Goal: Task Accomplishment & Management: Use online tool/utility

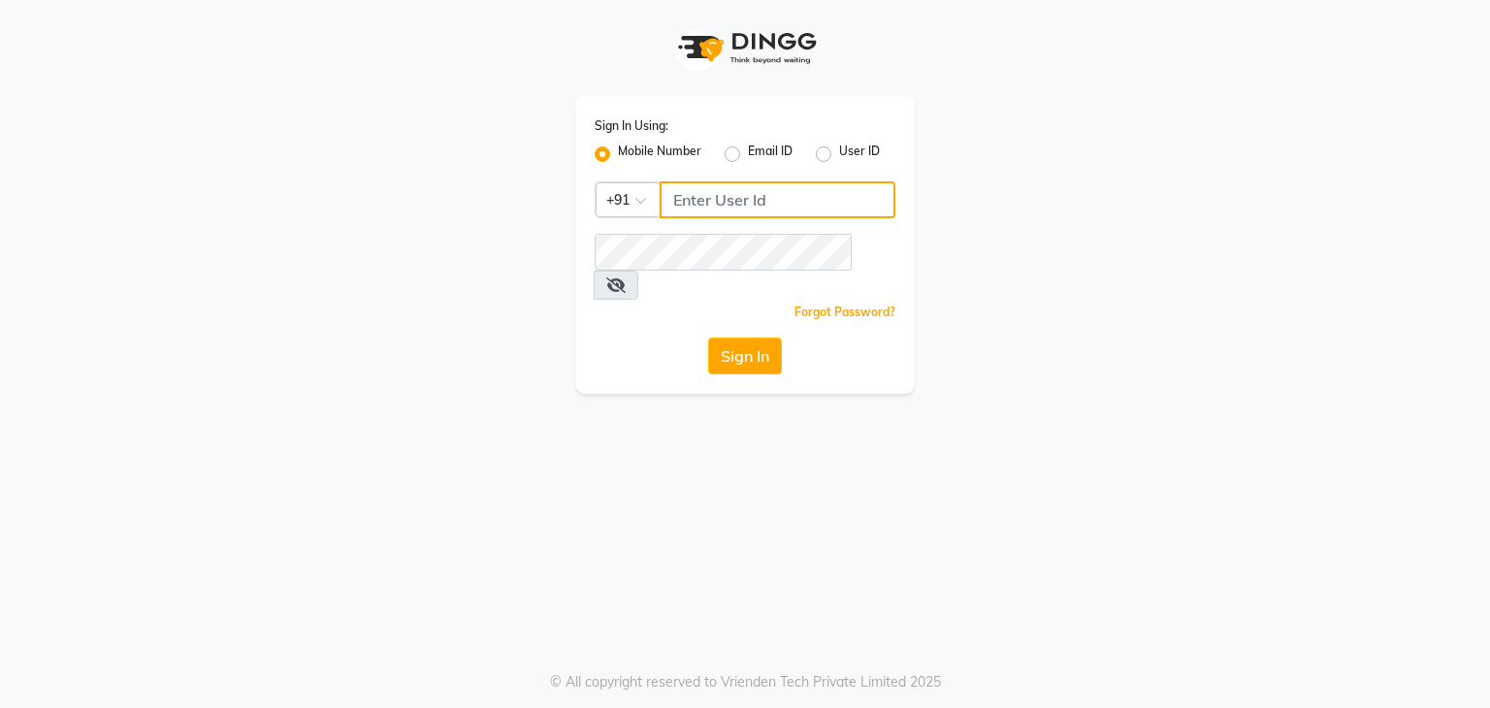
click at [684, 198] on input "Username" at bounding box center [778, 199] width 236 height 37
type input "7889221145"
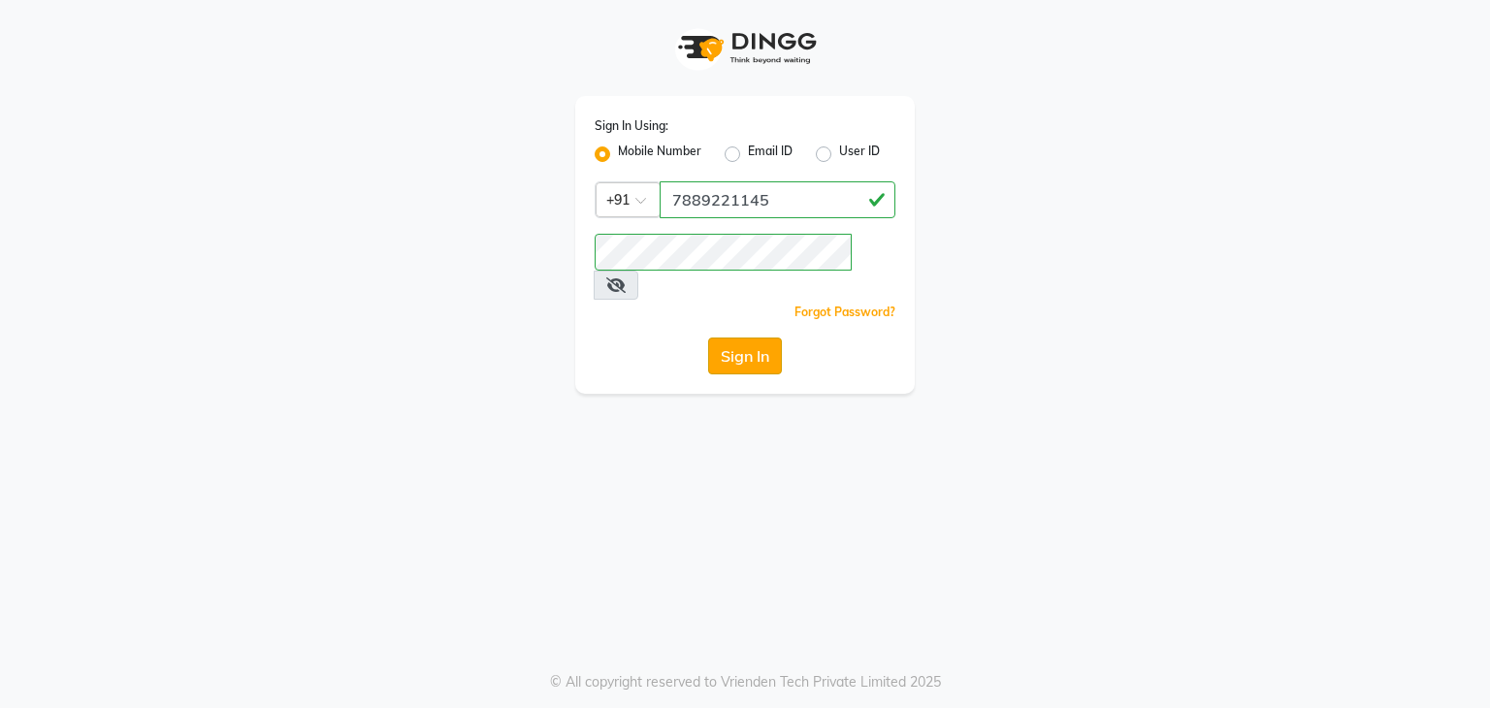
click at [737, 338] on button "Sign In" at bounding box center [745, 356] width 74 height 37
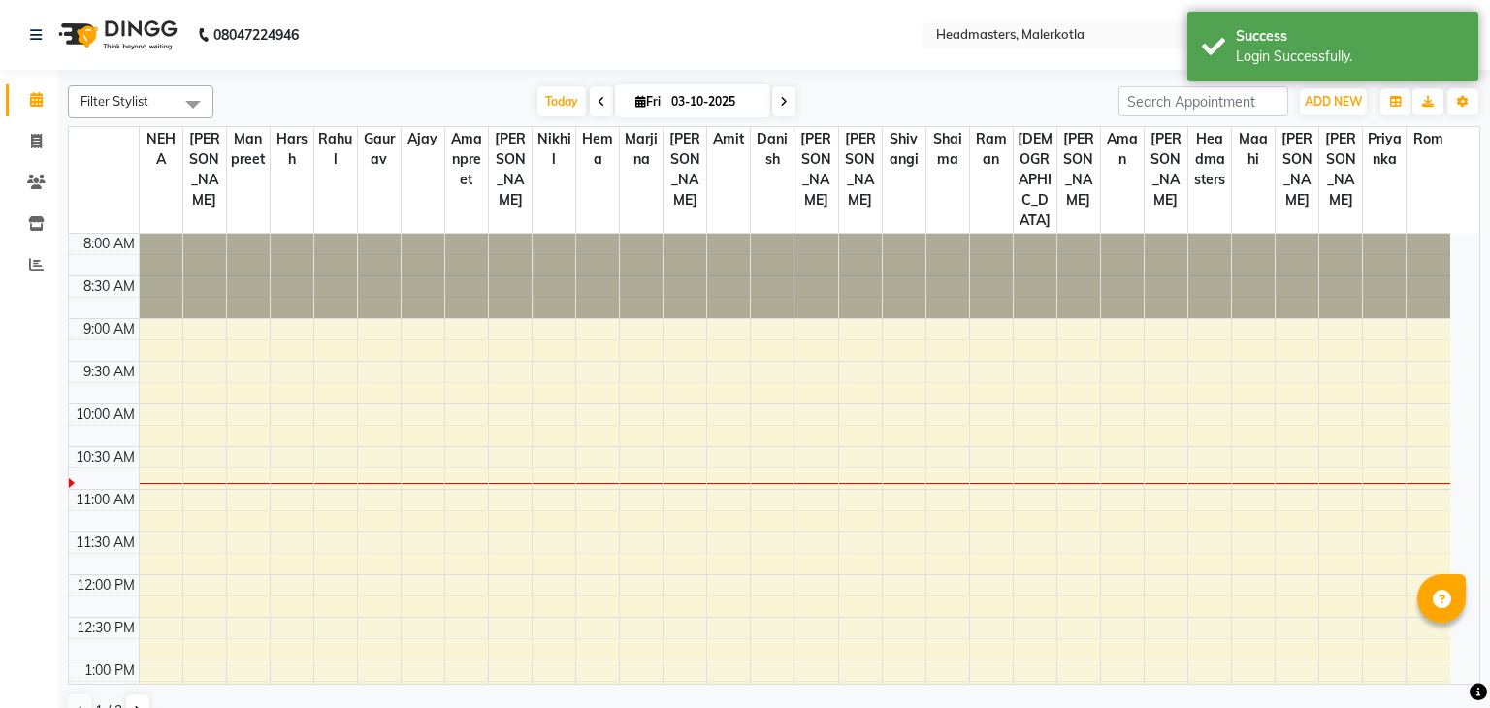
select select "en"
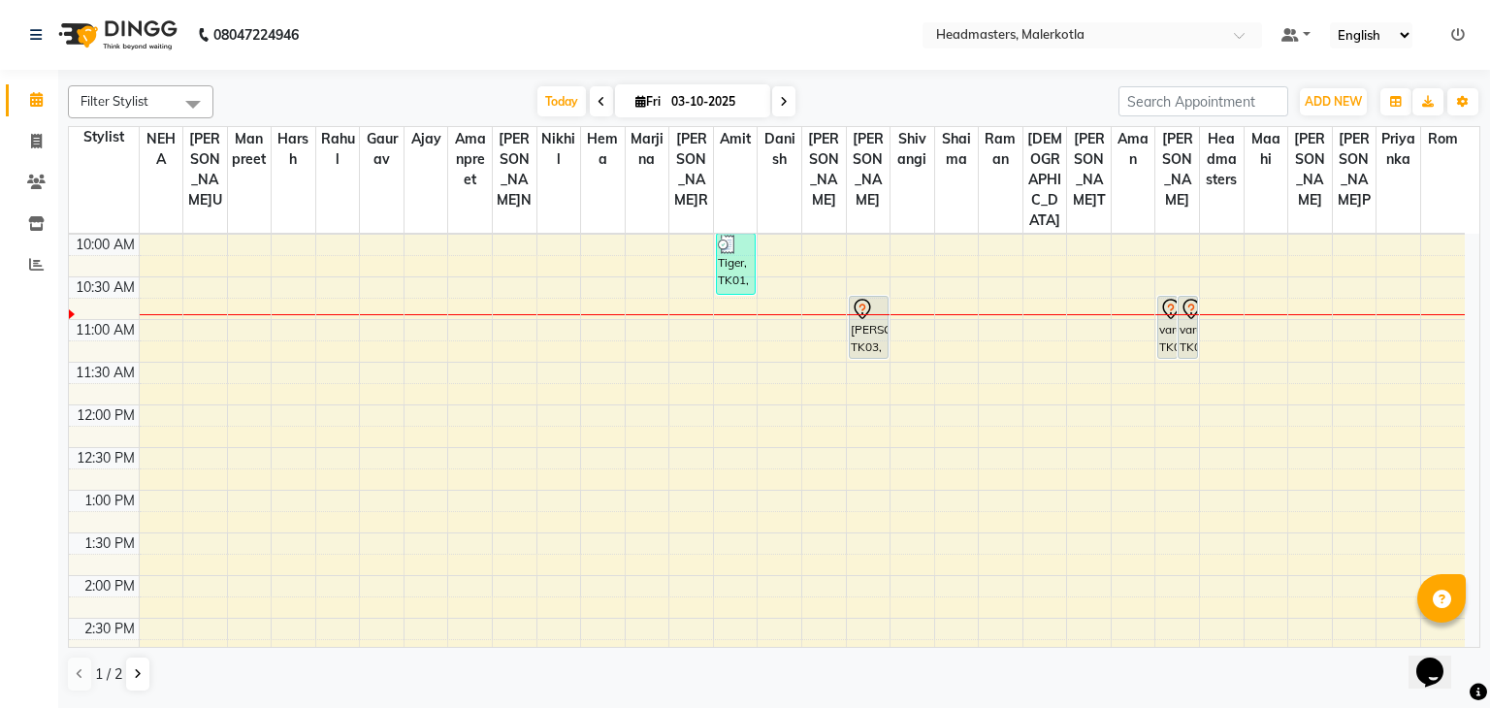
click at [599, 106] on icon at bounding box center [602, 102] width 8 height 12
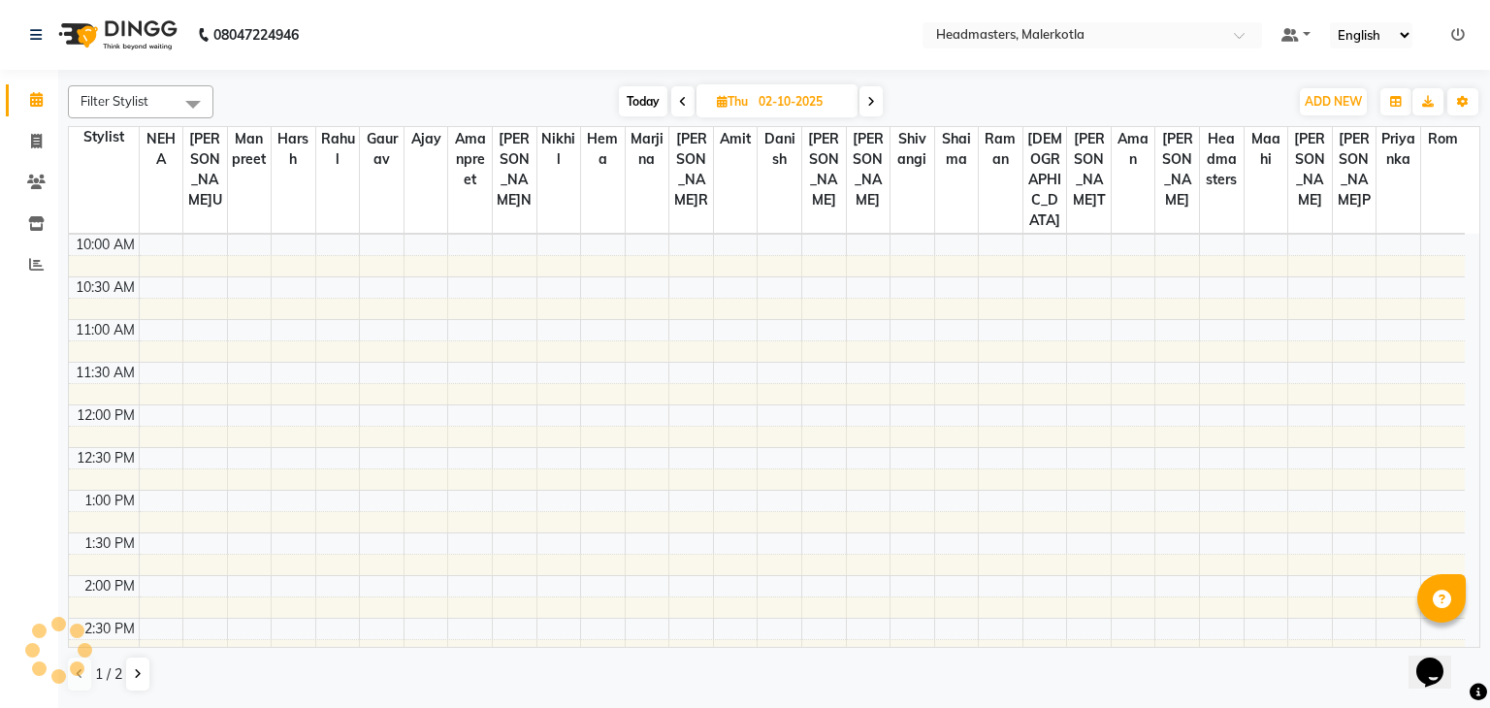
scroll to position [171, 0]
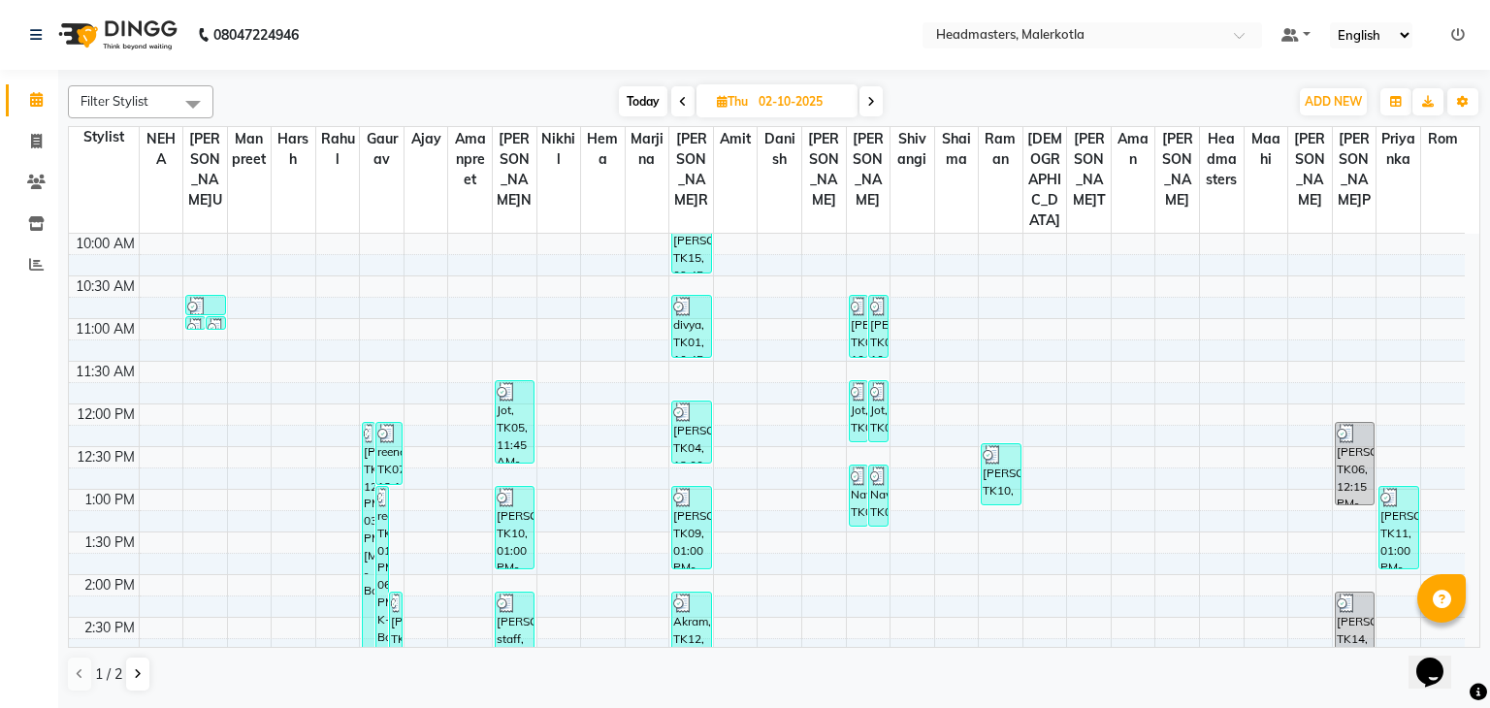
click at [684, 105] on icon at bounding box center [683, 102] width 8 height 12
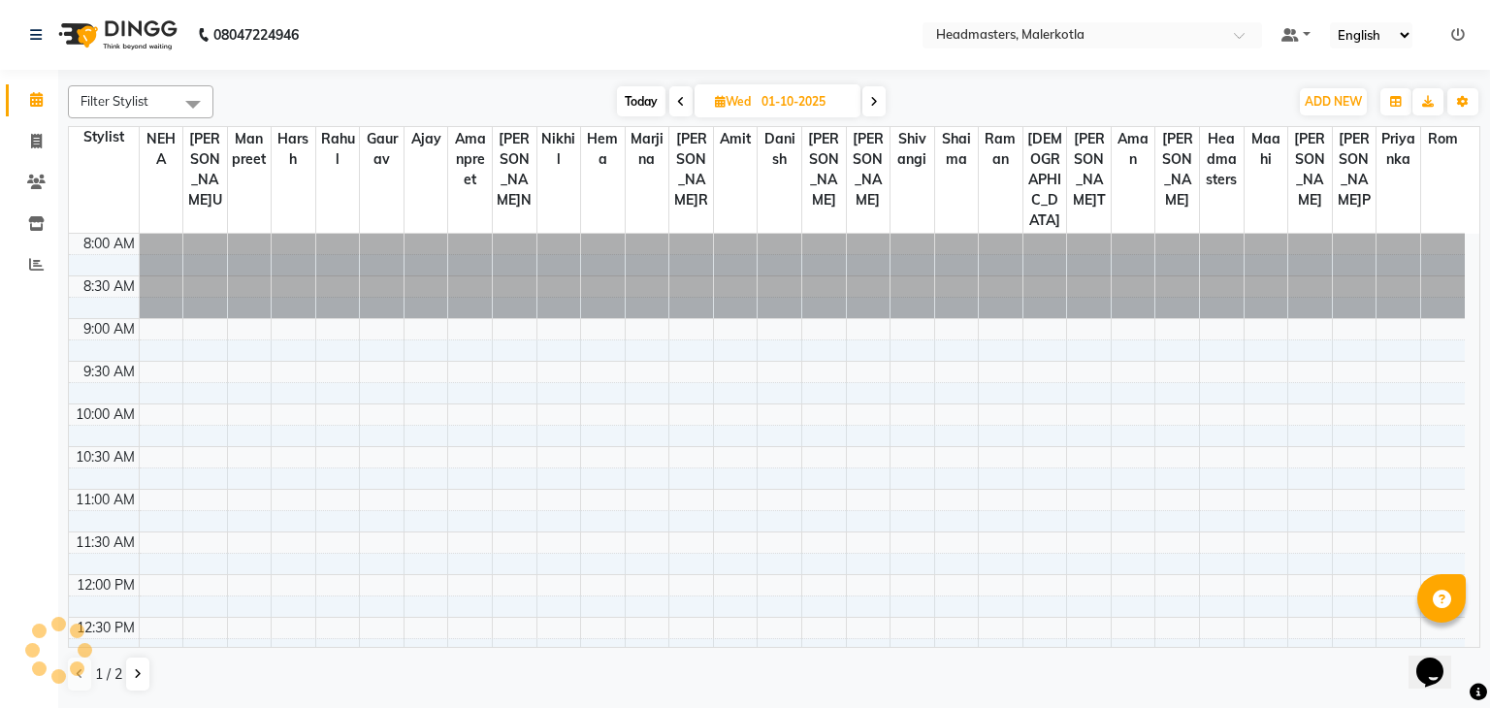
scroll to position [170, 0]
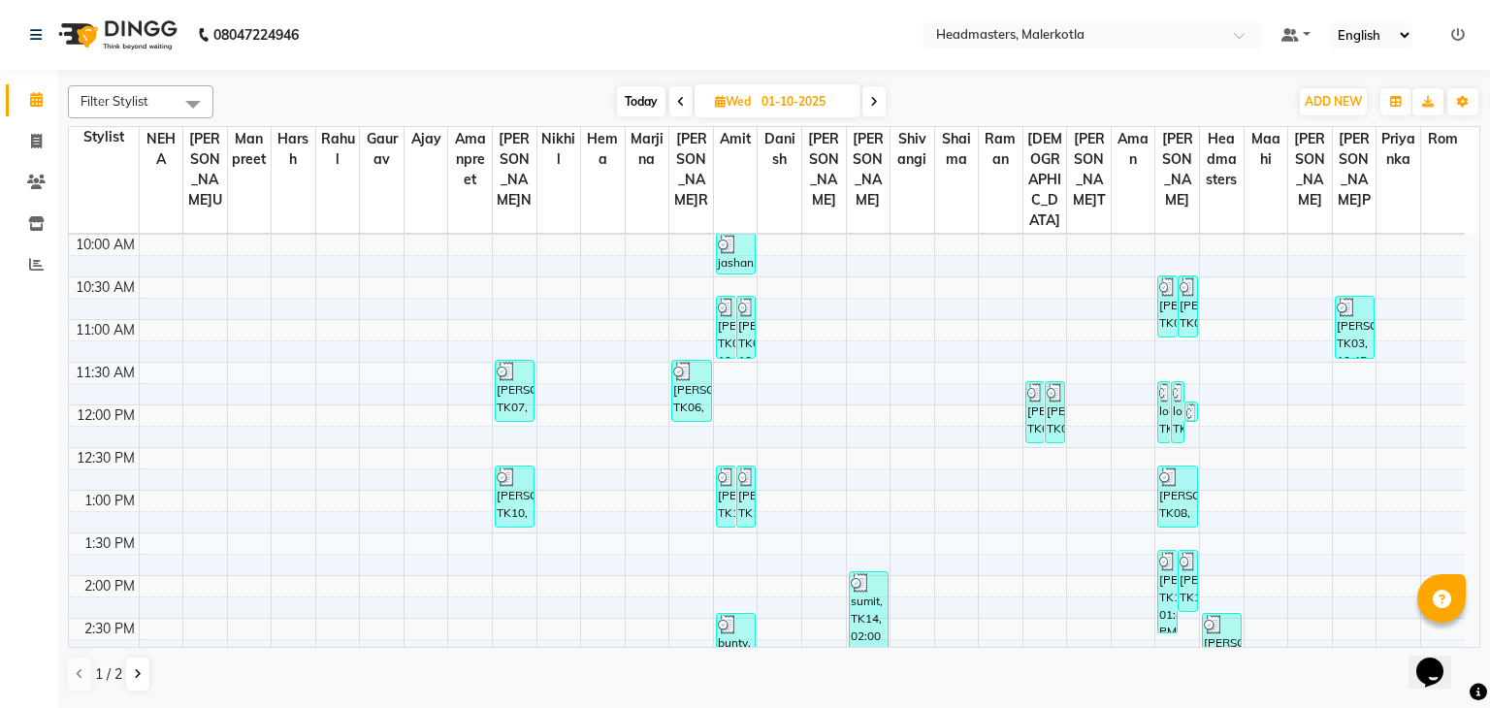
click at [679, 98] on icon at bounding box center [681, 102] width 8 height 12
type input "30-09-2025"
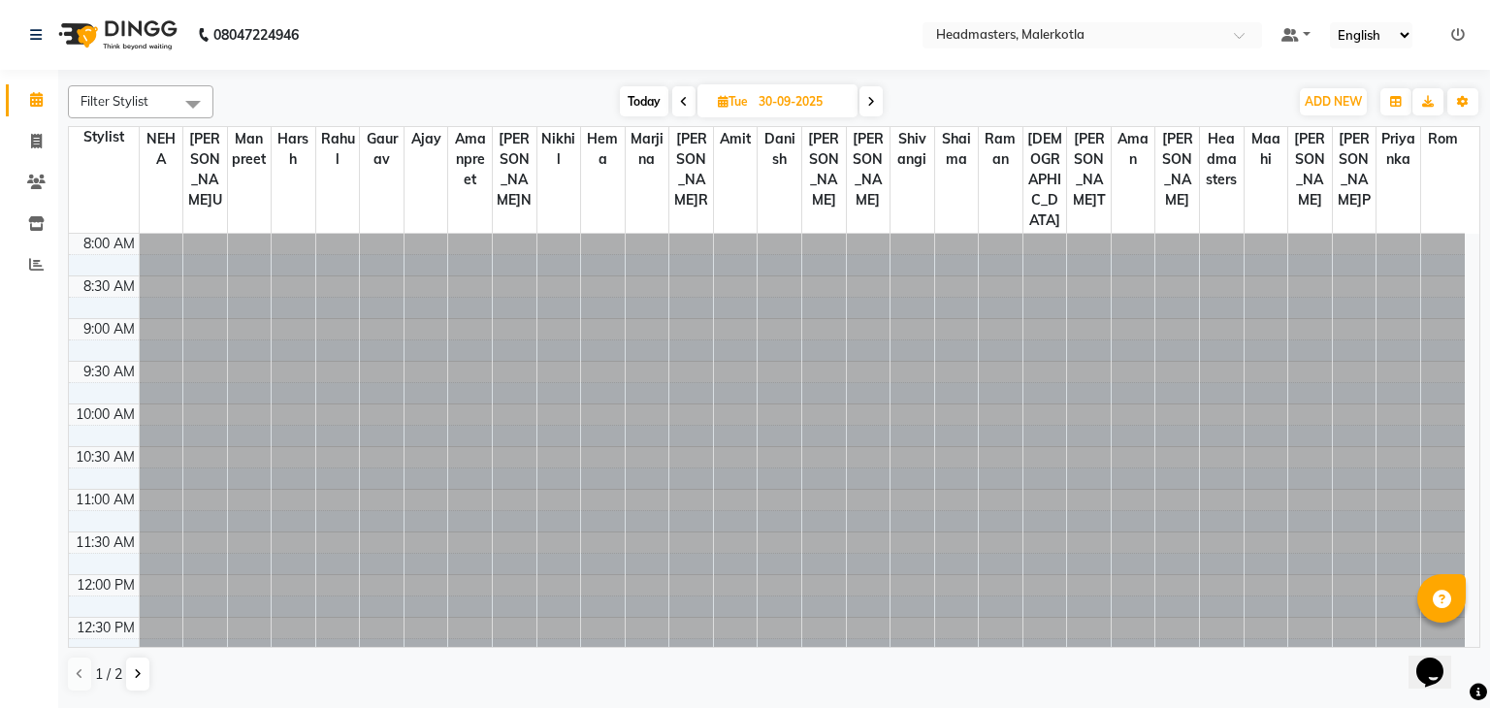
scroll to position [171, 0]
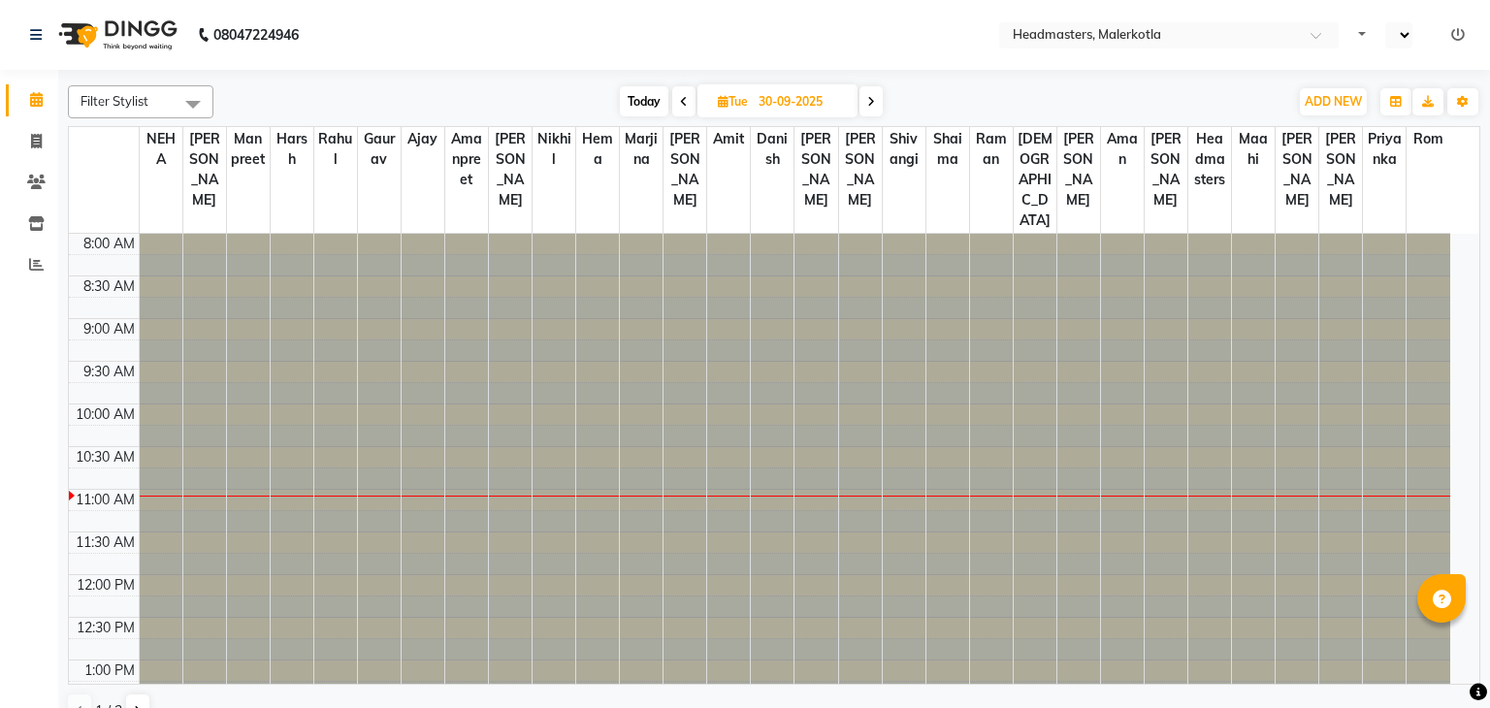
select select "en"
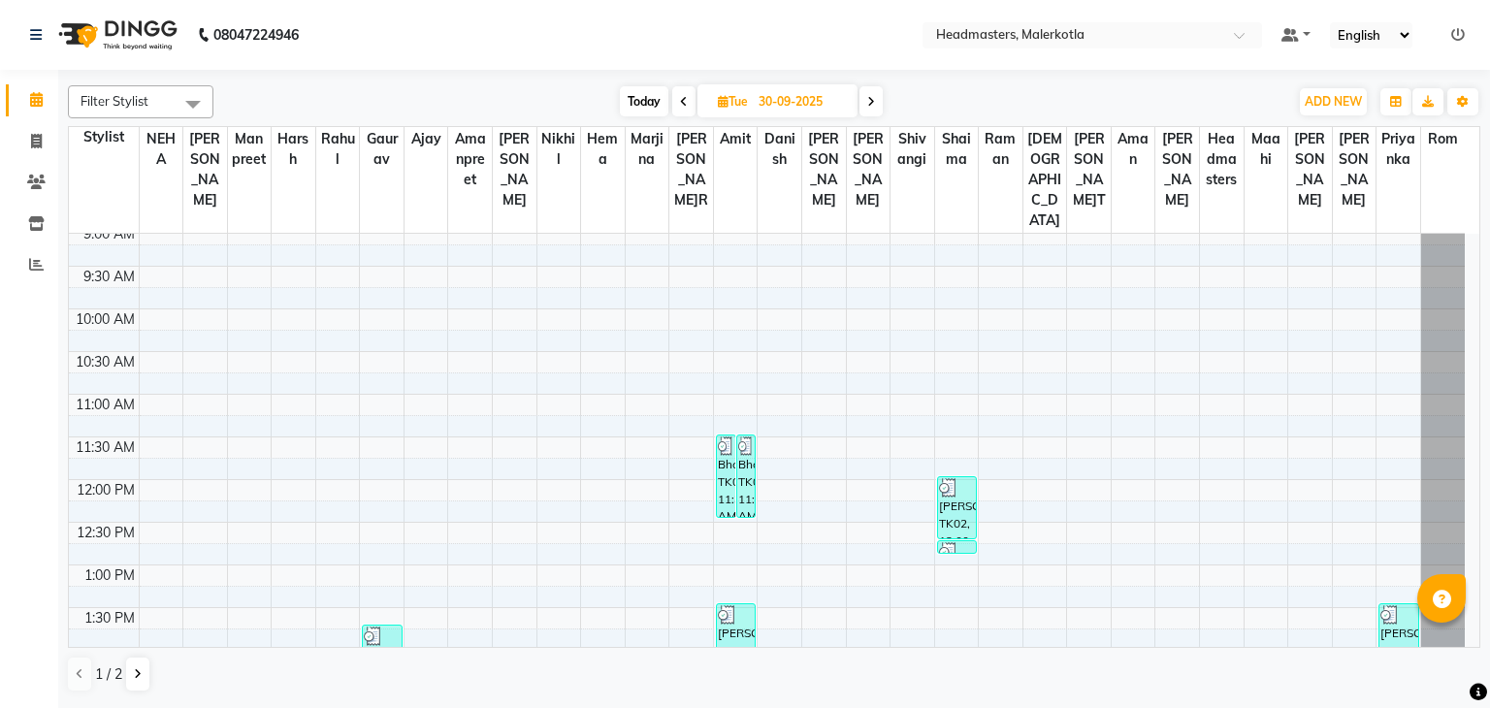
scroll to position [85, 0]
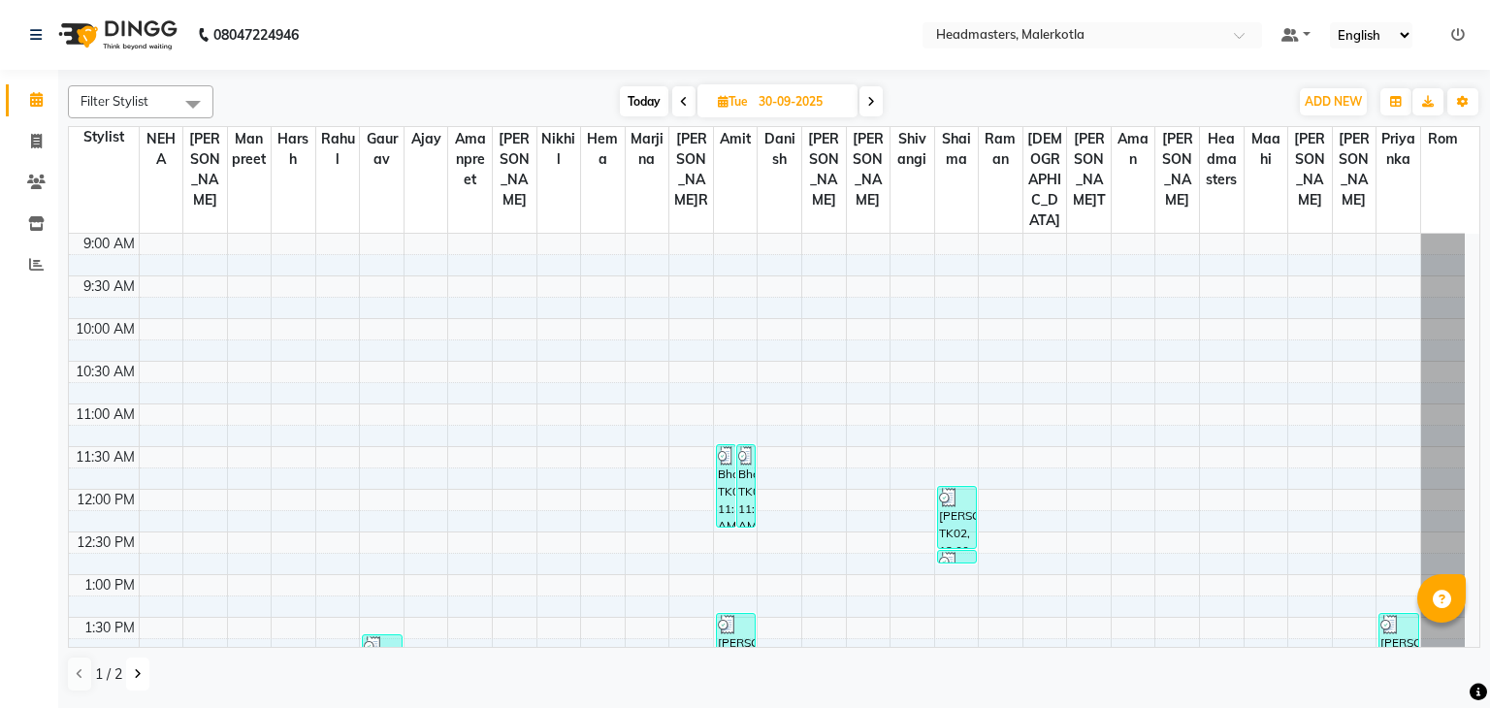
click at [134, 677] on icon at bounding box center [138, 674] width 8 height 12
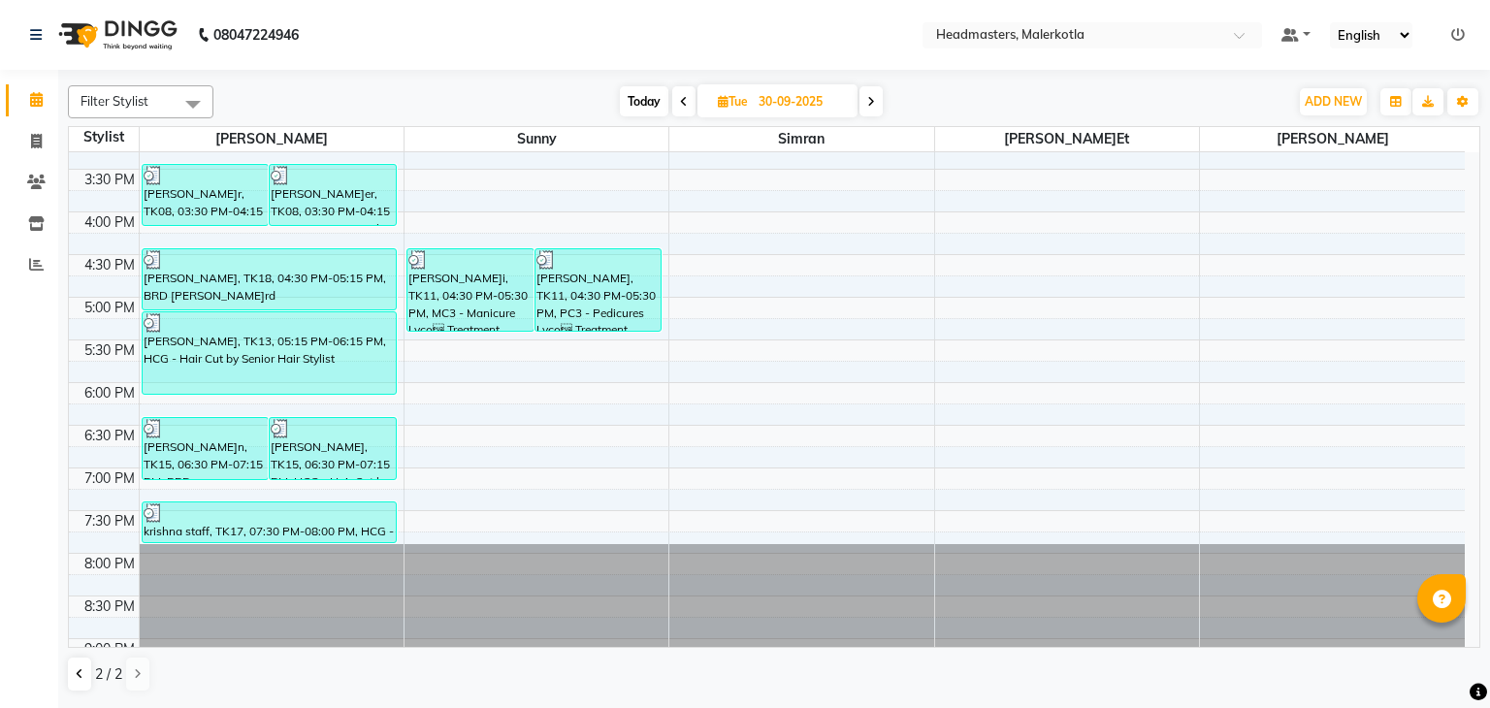
scroll to position [687, 0]
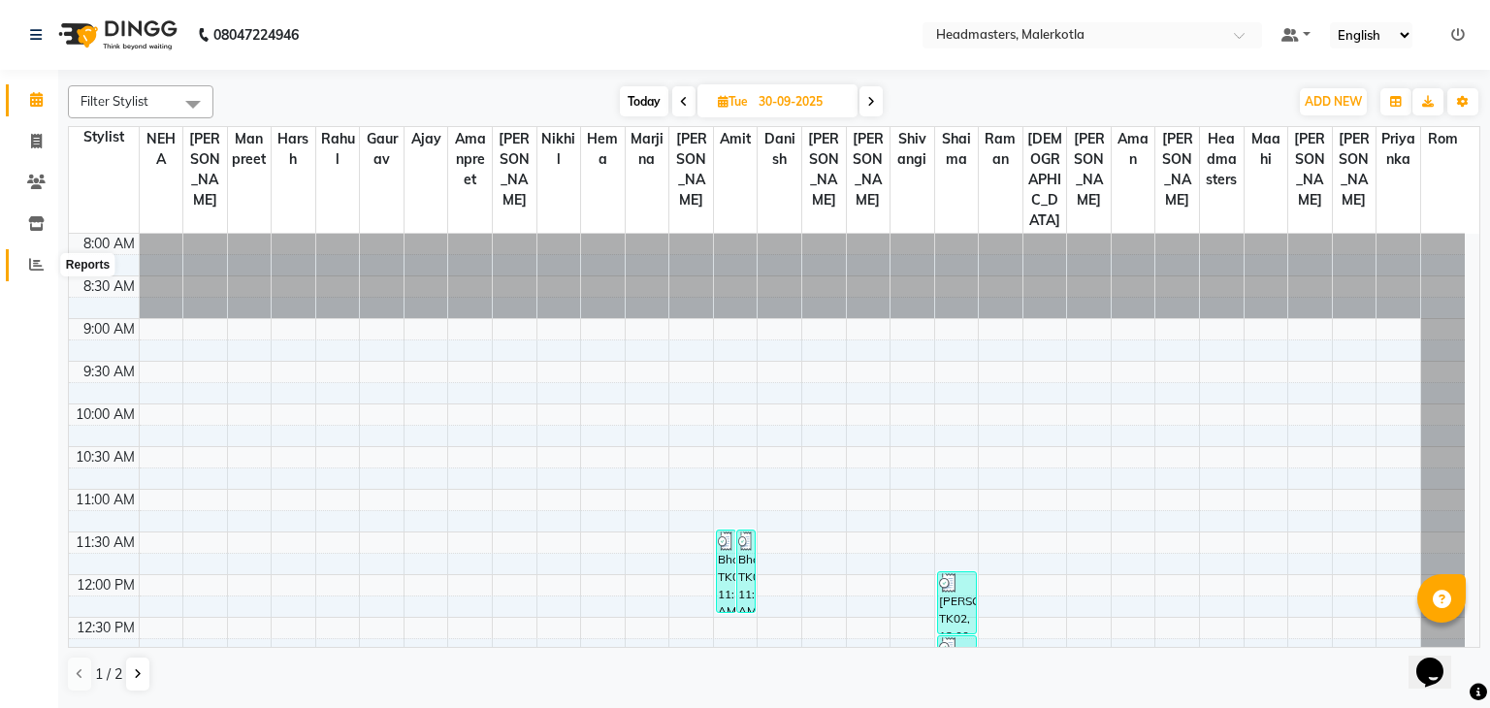
click at [42, 262] on icon at bounding box center [36, 264] width 15 height 15
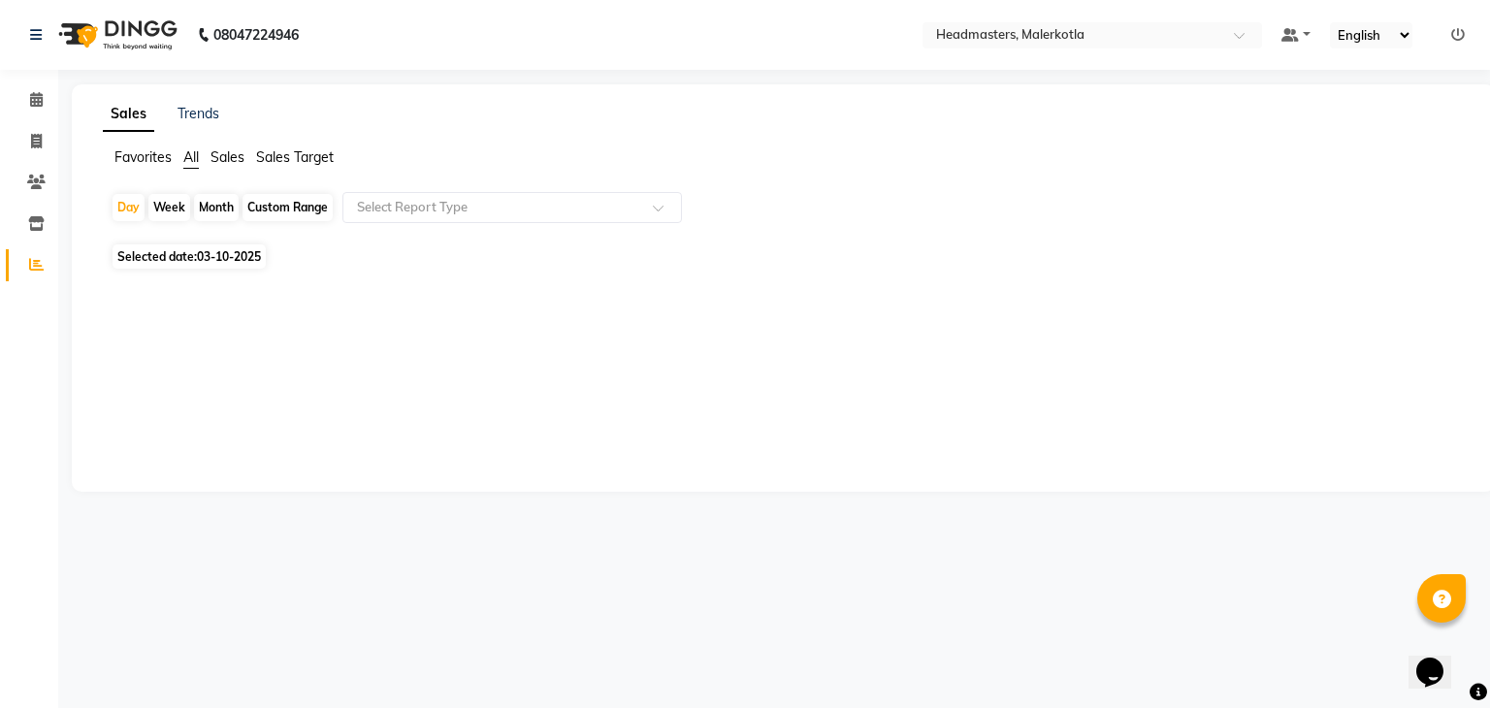
click at [199, 257] on span "03-10-2025" at bounding box center [229, 256] width 64 height 15
select select "10"
select select "2025"
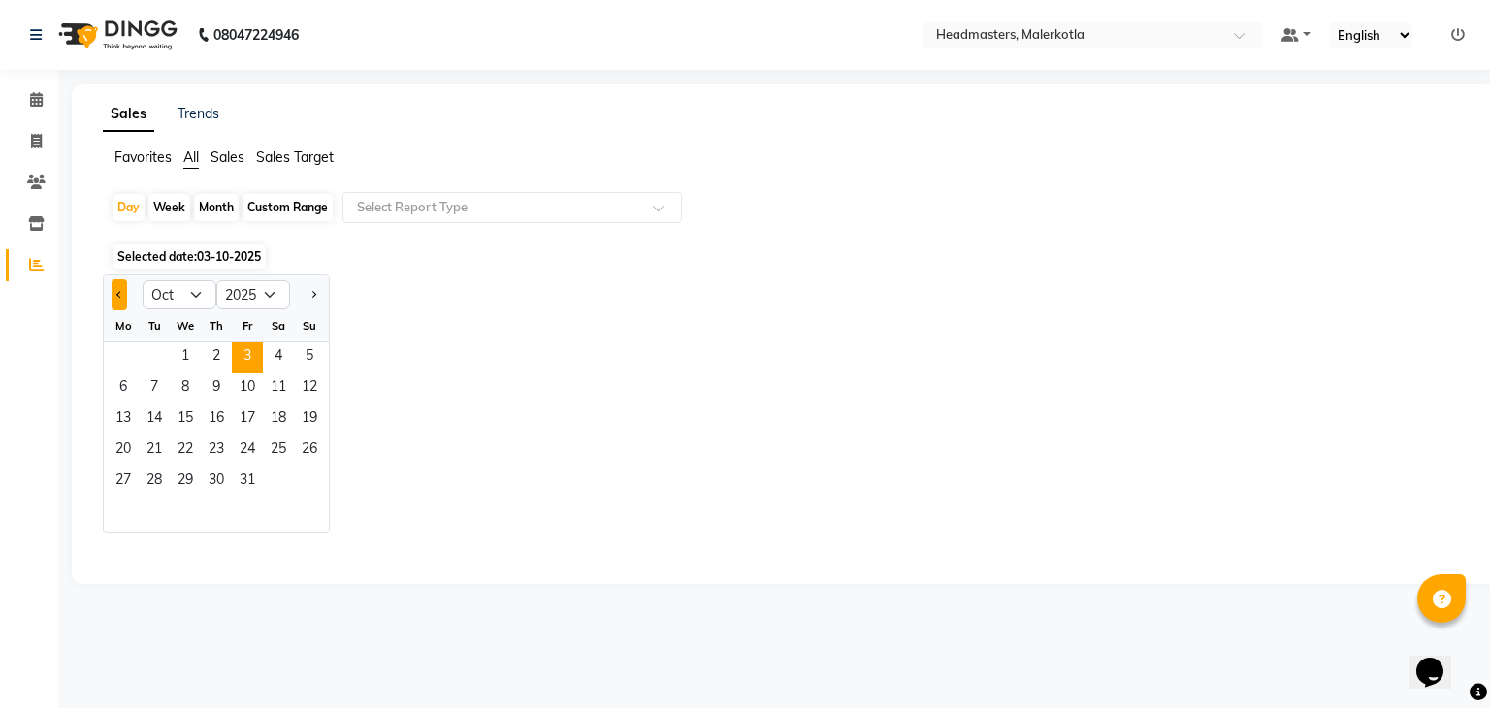
click at [122, 293] on button "Previous month" at bounding box center [120, 294] width 16 height 31
select select "9"
click at [151, 479] on span "30" at bounding box center [154, 482] width 31 height 31
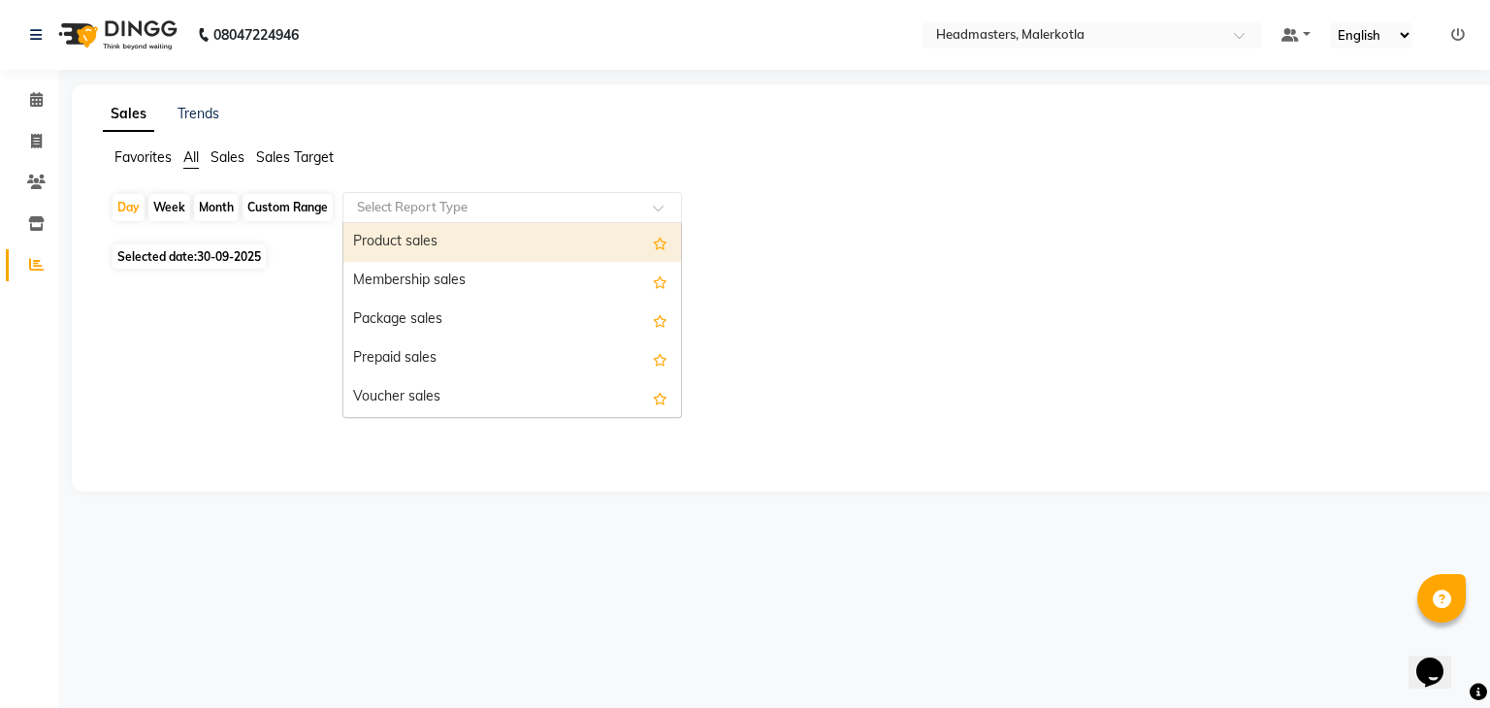
click at [449, 212] on input "text" at bounding box center [492, 207] width 279 height 19
click at [428, 236] on div "Product sales" at bounding box center [512, 242] width 338 height 39
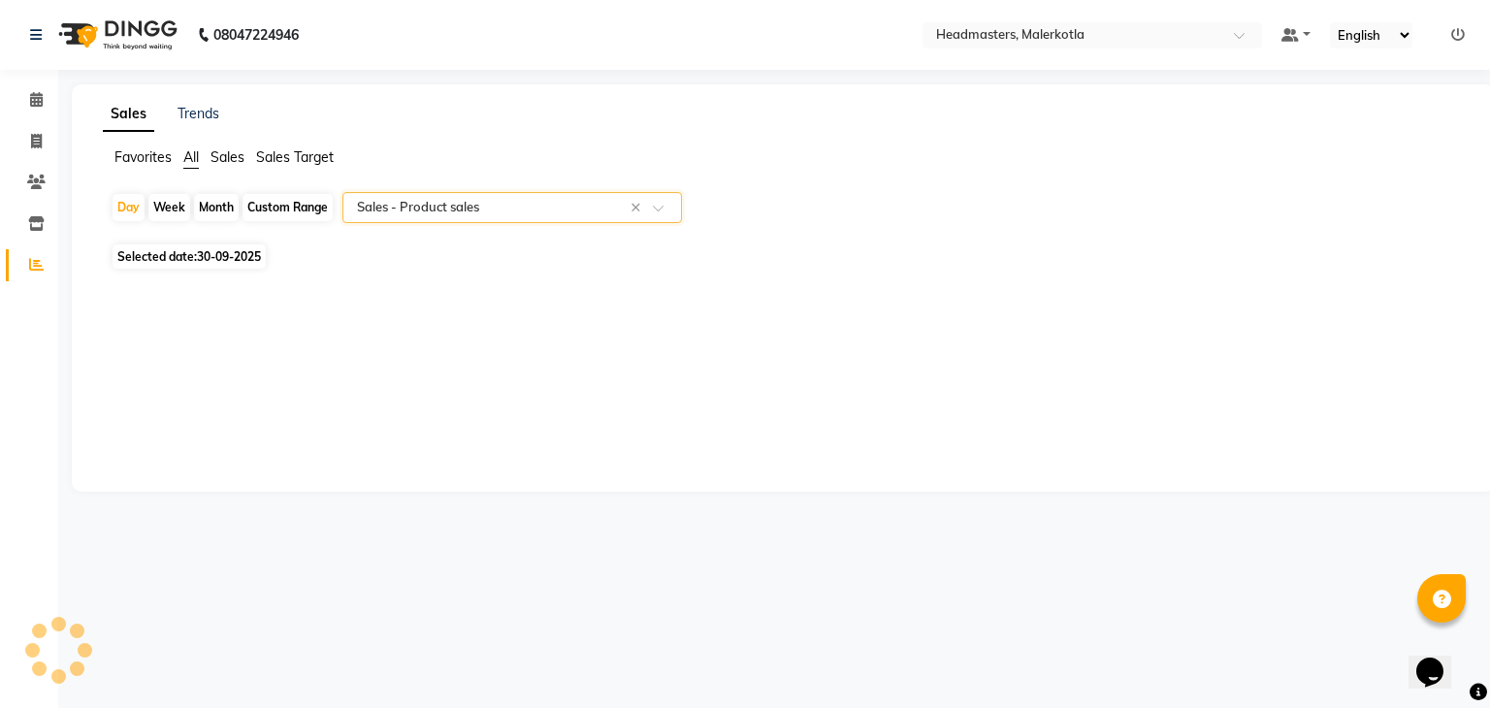
select select "csv"
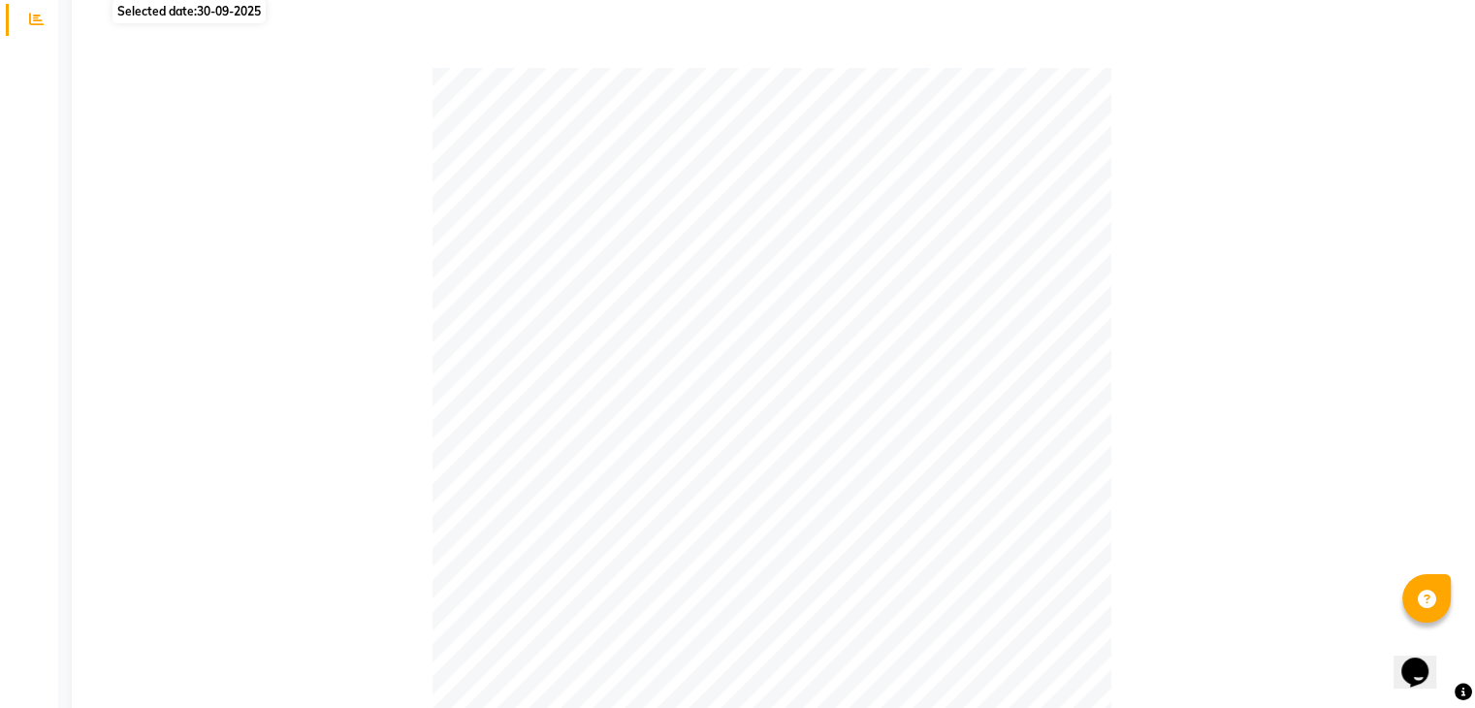
scroll to position [182, 0]
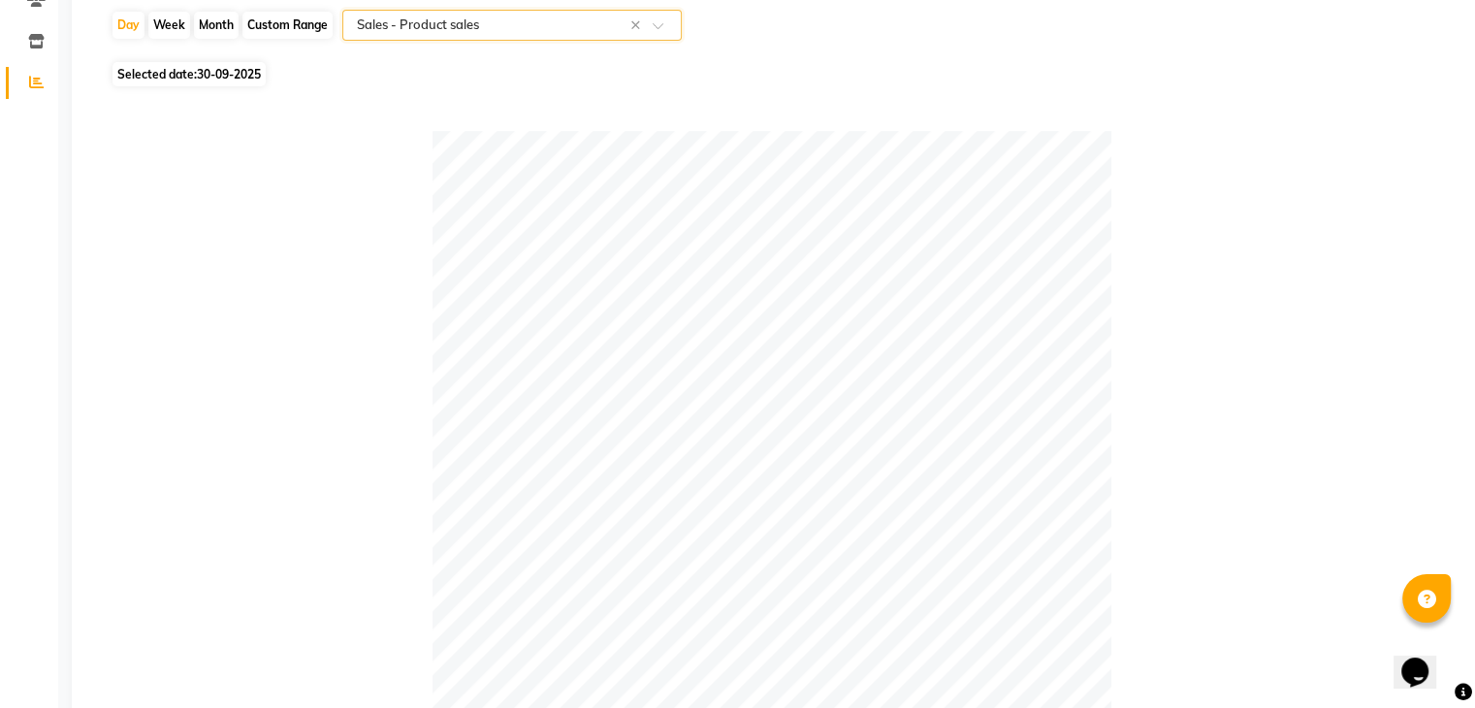
click at [230, 67] on span "30-09-2025" at bounding box center [229, 74] width 64 height 15
select select "9"
select select "2025"
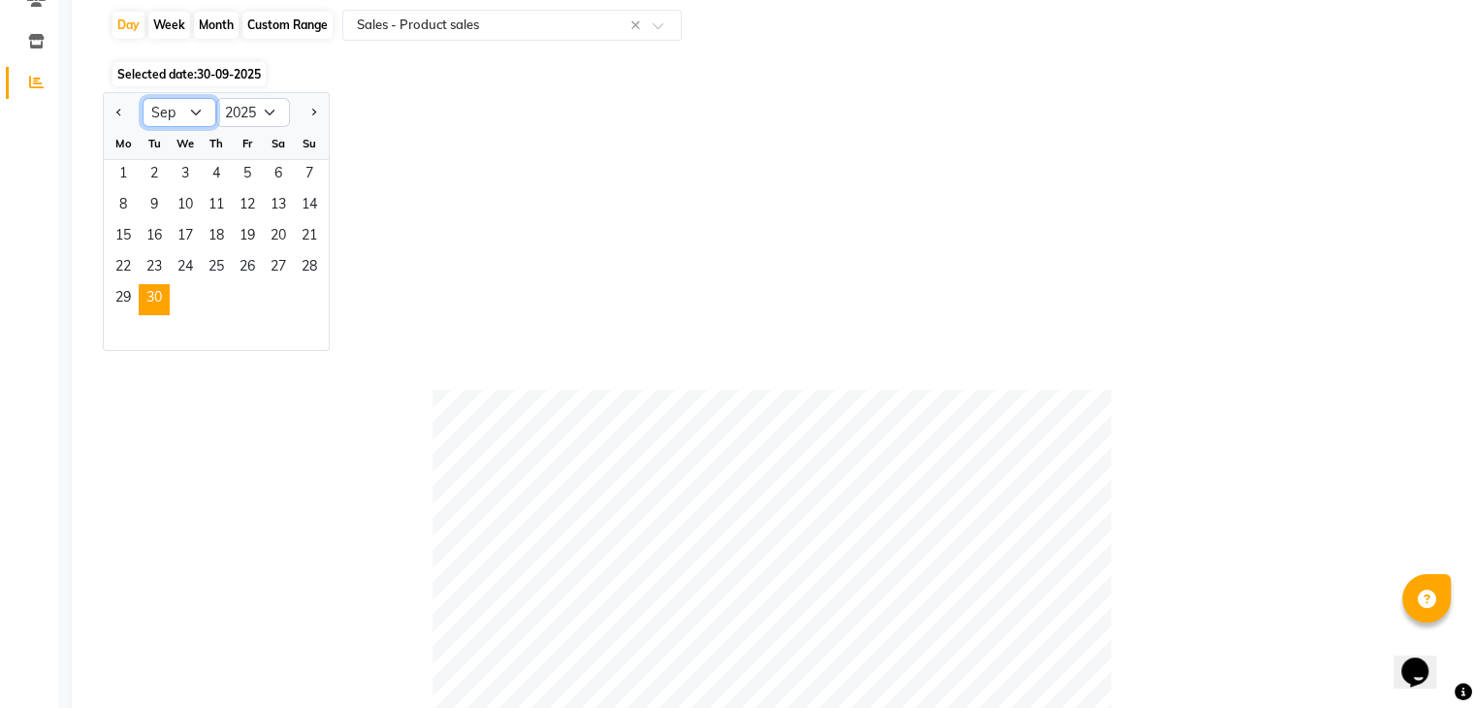
click at [193, 115] on select "Jan Feb Mar Apr May Jun [DATE] Aug Sep Oct Nov Dec" at bounding box center [180, 112] width 74 height 29
select select "10"
click at [143, 98] on select "Jan Feb Mar Apr May Jun [DATE] Aug Sep Oct Nov Dec" at bounding box center [180, 112] width 74 height 29
click at [194, 172] on span "1" at bounding box center [185, 175] width 31 height 31
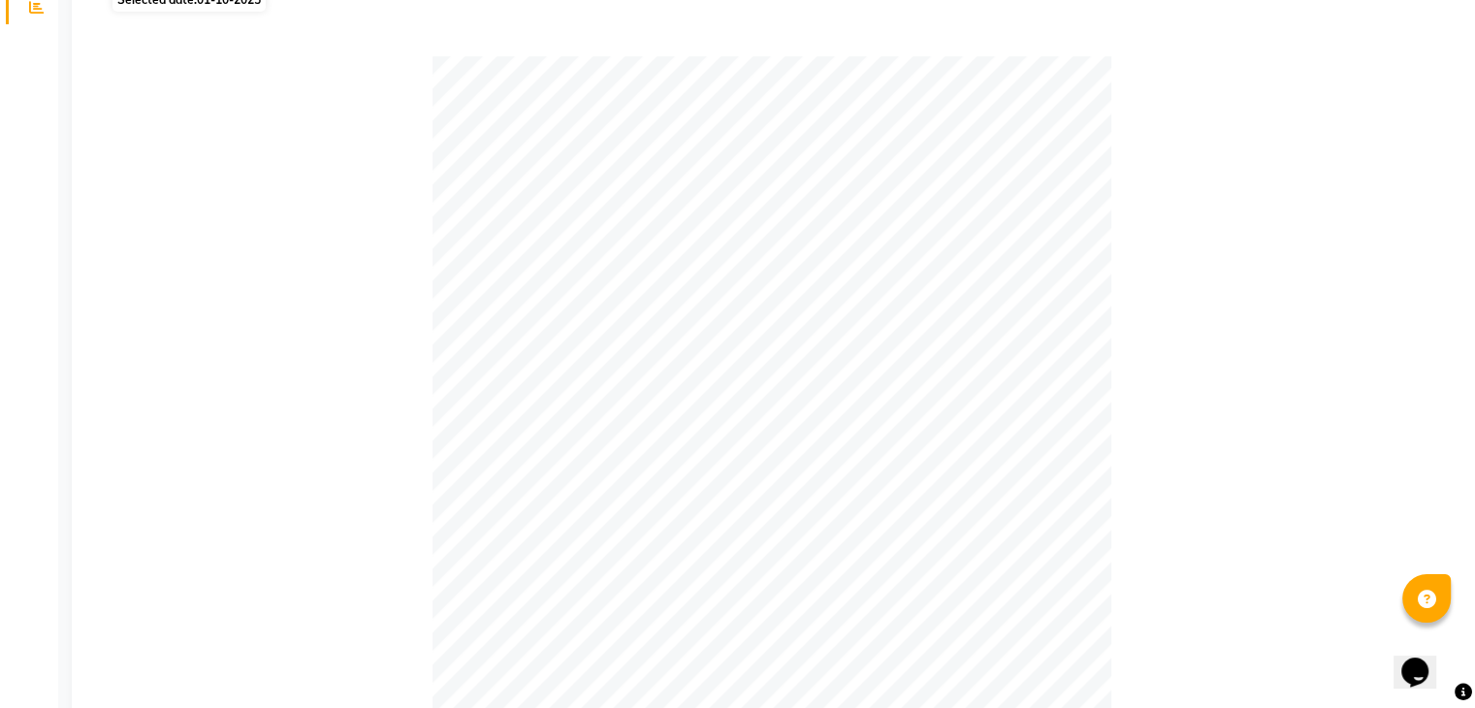
scroll to position [75, 0]
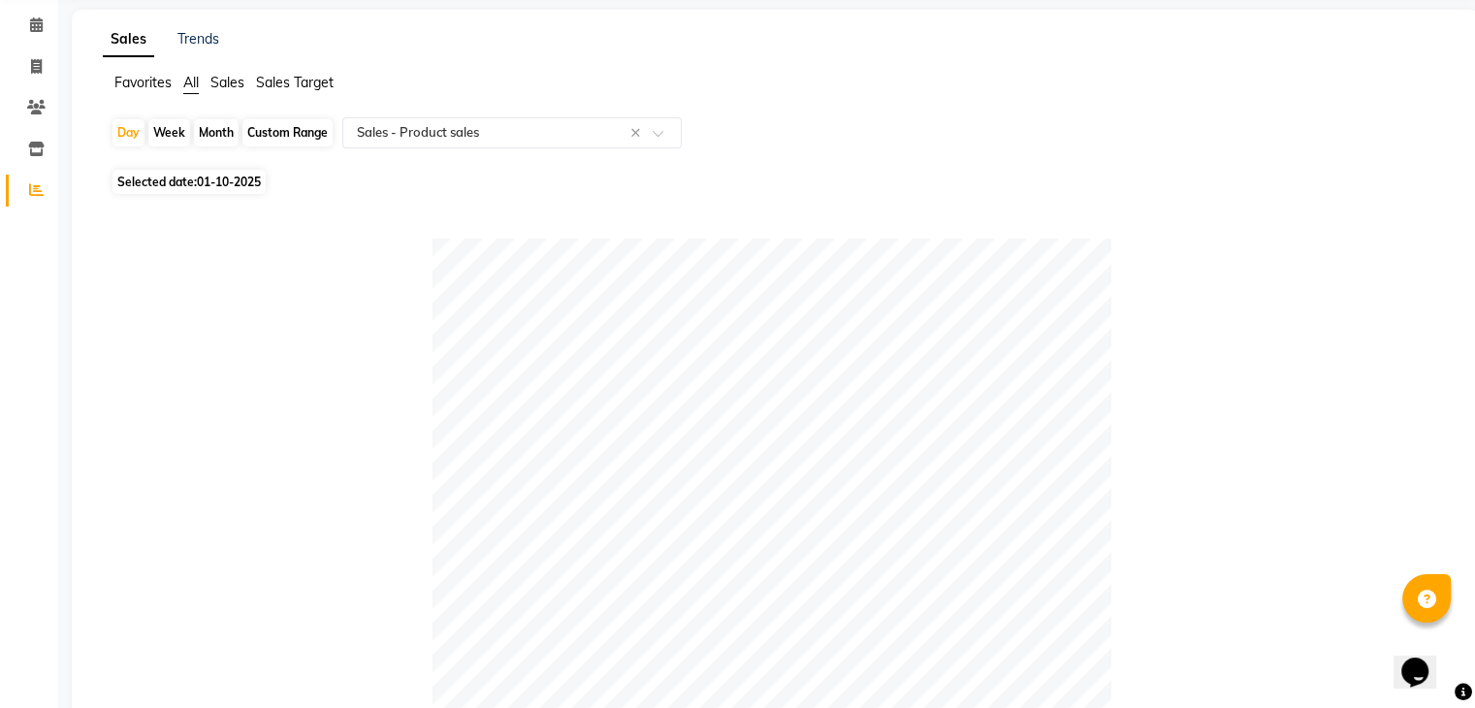
click at [217, 184] on span "01-10-2025" at bounding box center [229, 182] width 64 height 15
select select "10"
select select "2025"
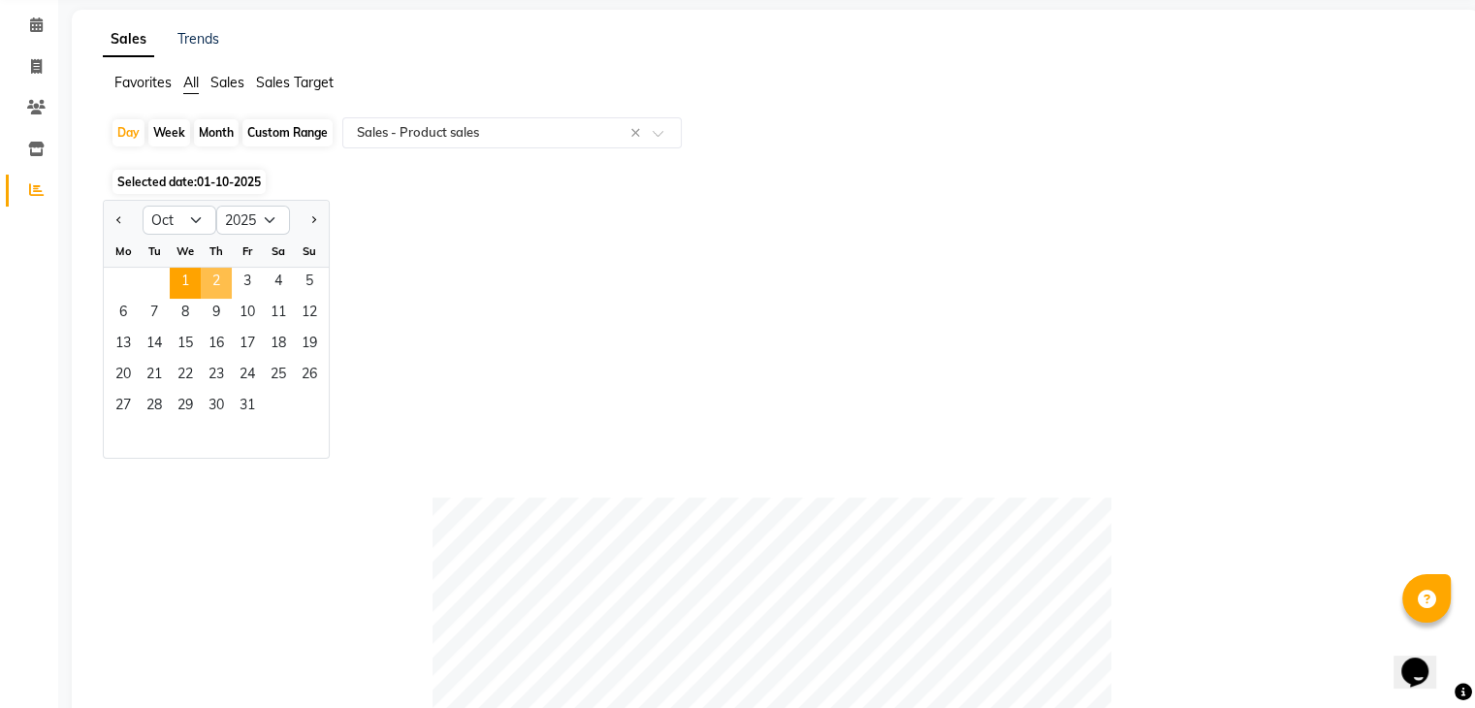
click at [214, 284] on span "2" at bounding box center [216, 283] width 31 height 31
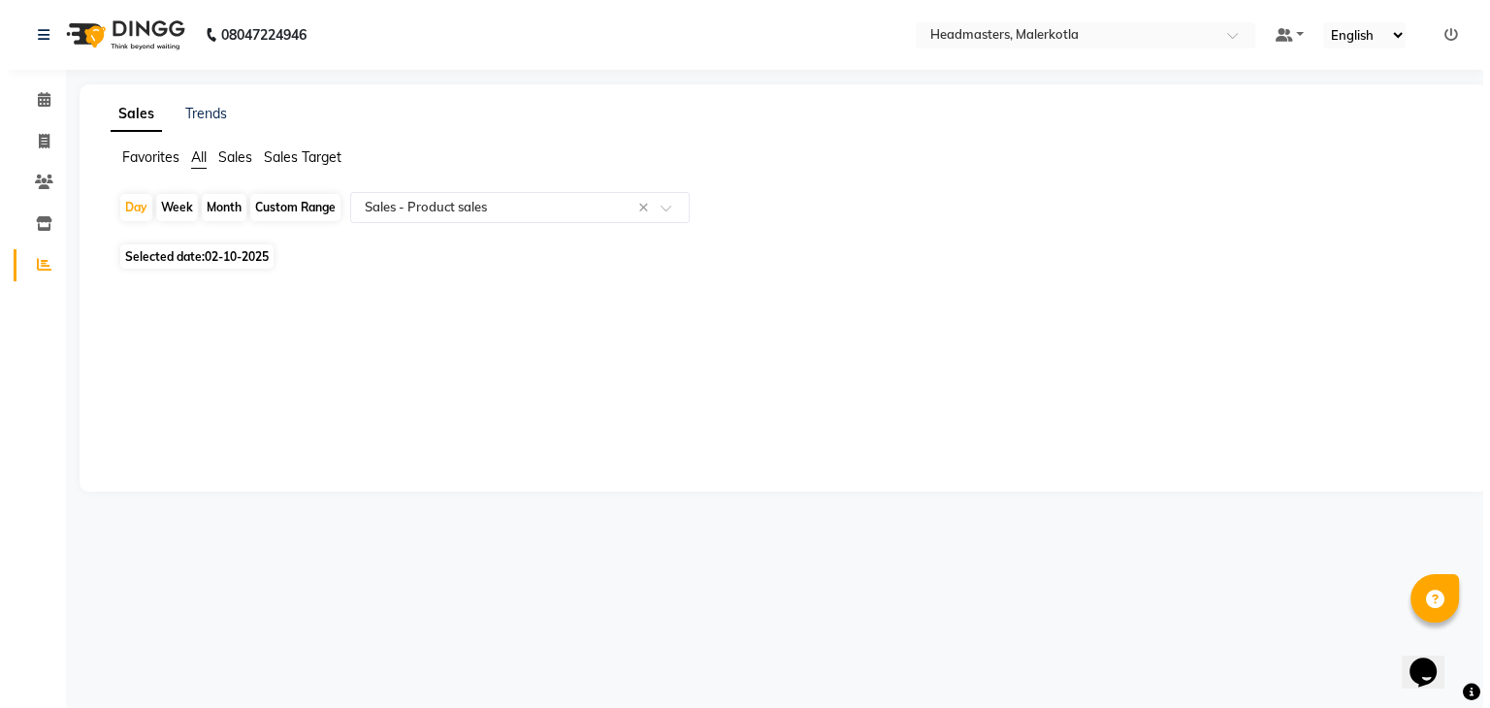
scroll to position [0, 0]
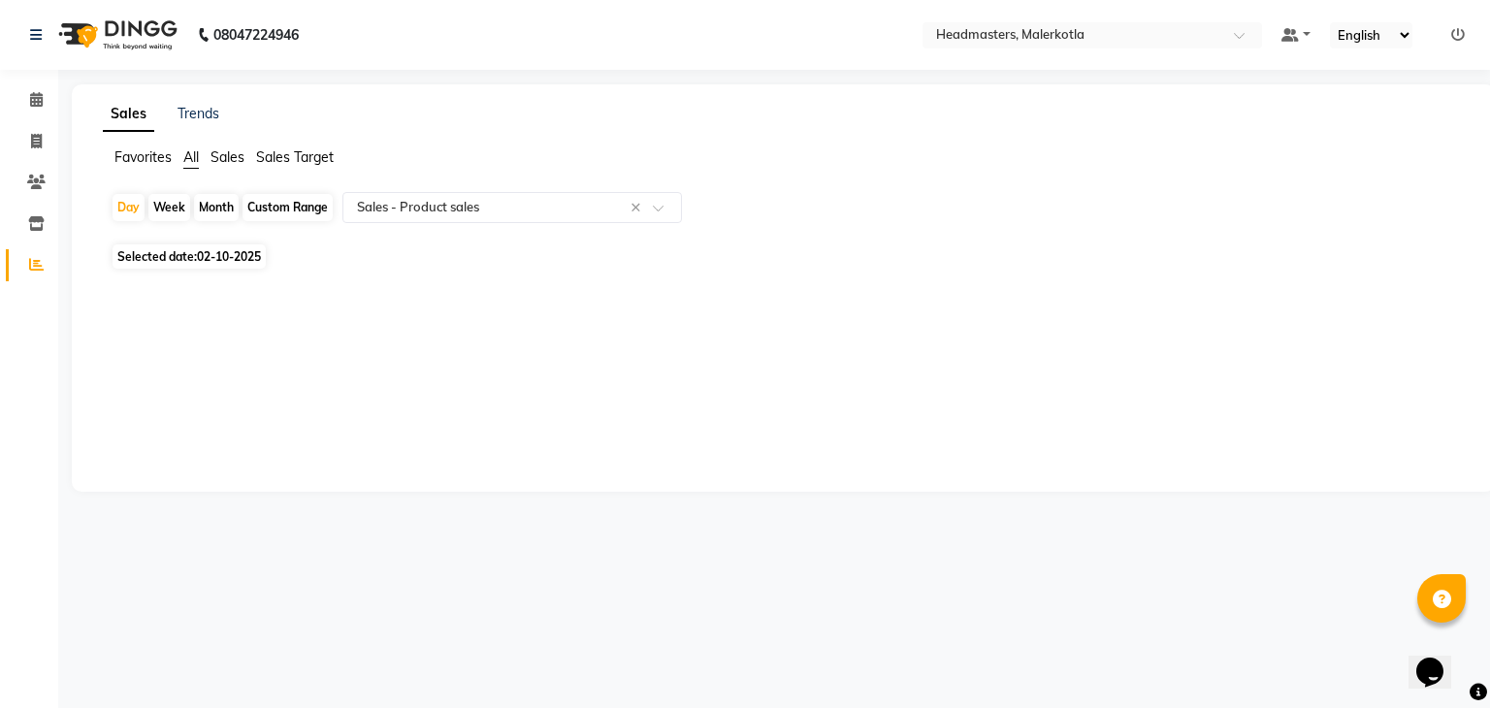
click at [202, 260] on span "02-10-2025" at bounding box center [229, 256] width 64 height 15
select select "10"
select select "2025"
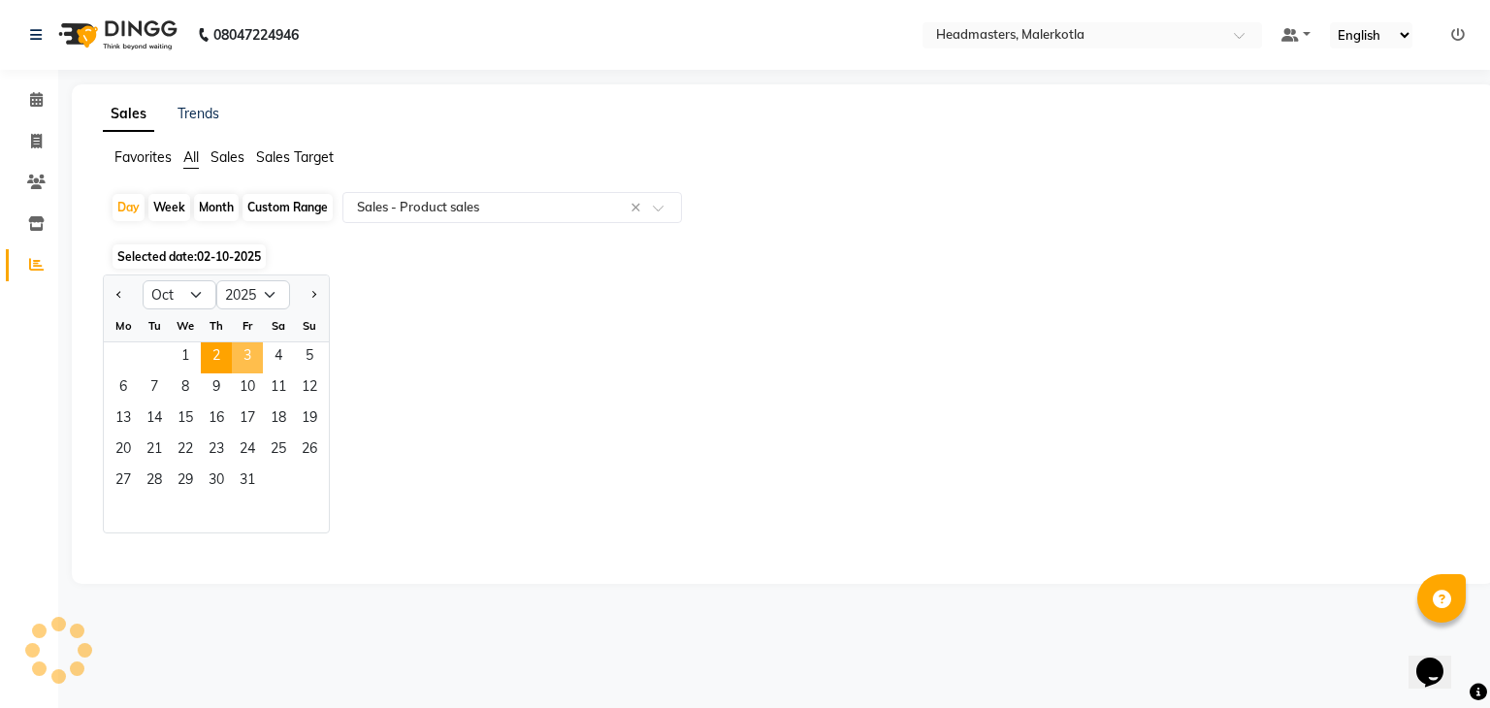
click at [247, 362] on span "3" at bounding box center [247, 357] width 31 height 31
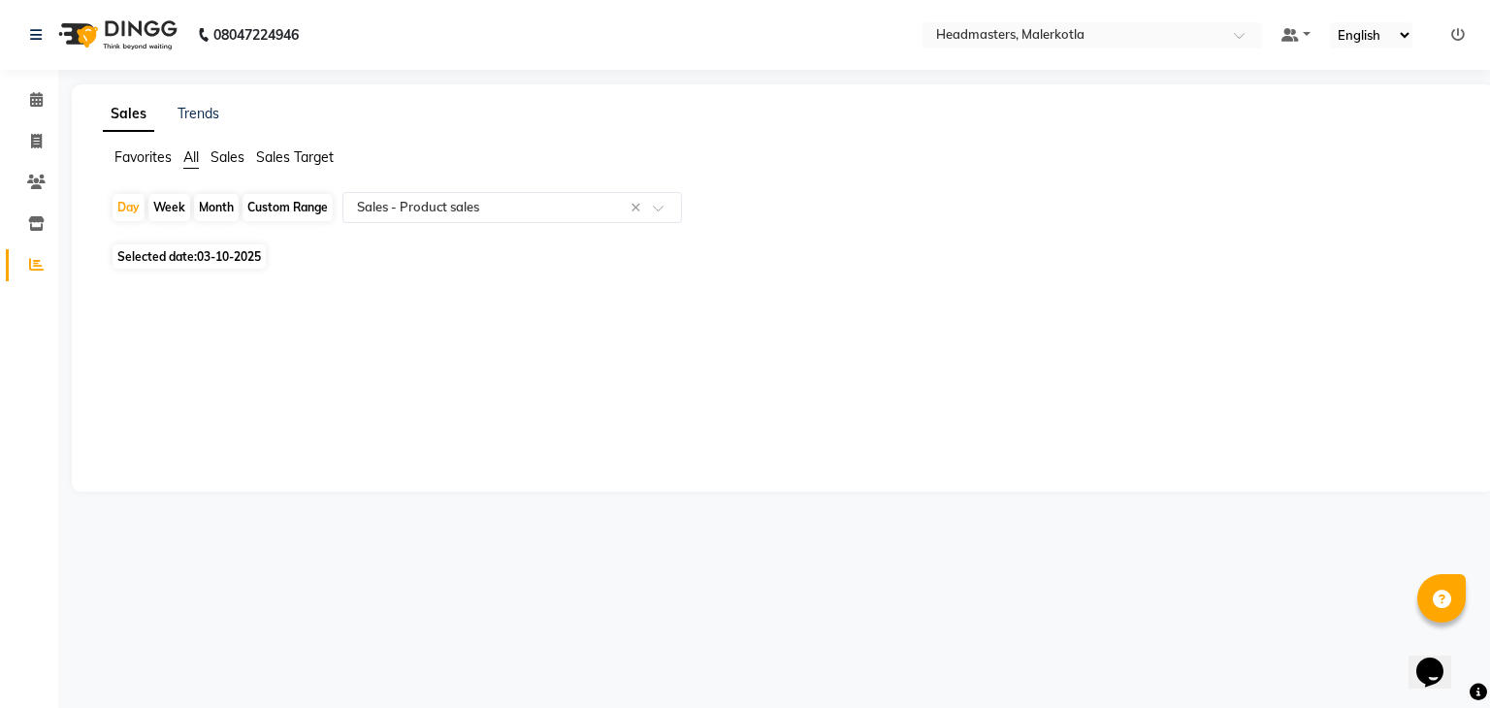
click at [238, 261] on span "03-10-2025" at bounding box center [229, 256] width 64 height 15
select select "10"
select select "2025"
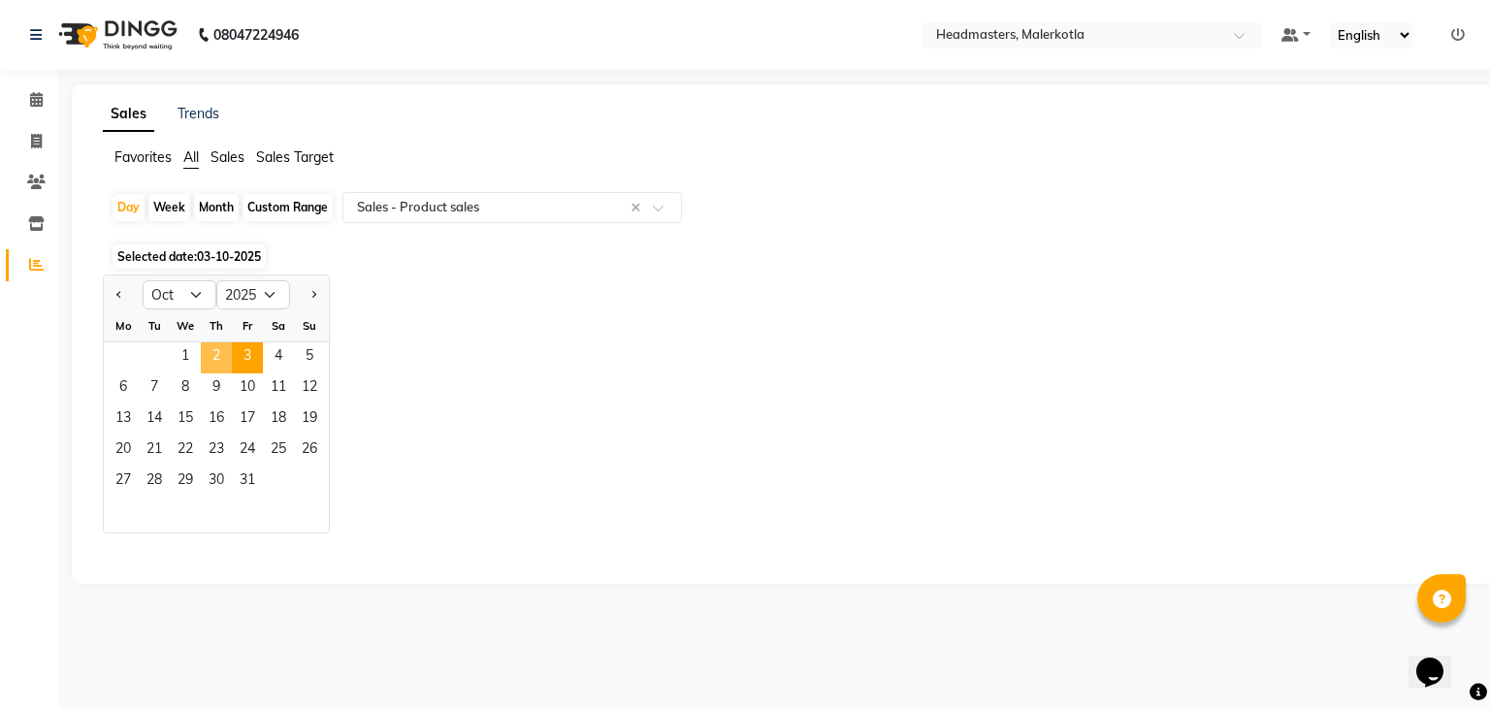
click at [211, 354] on span "2" at bounding box center [216, 357] width 31 height 31
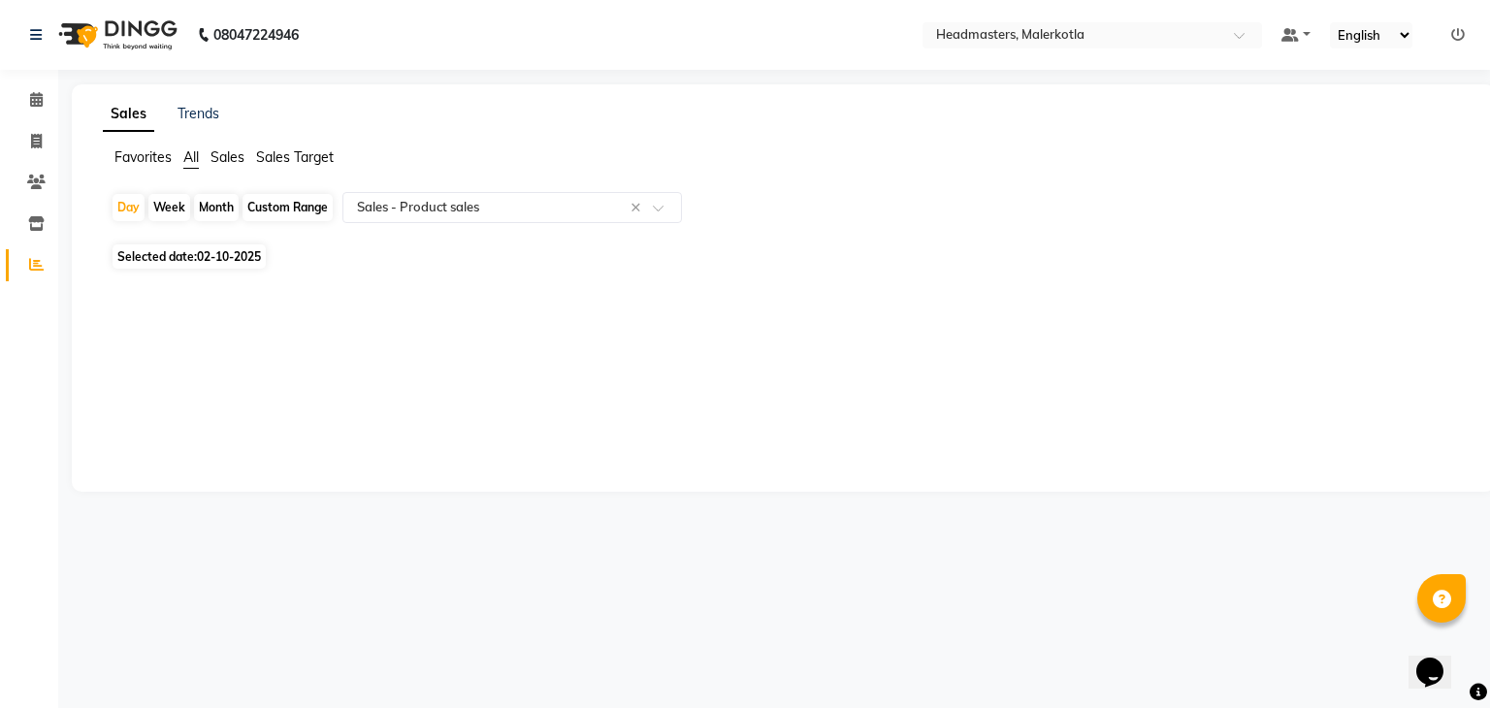
click at [243, 253] on span "02-10-2025" at bounding box center [229, 256] width 64 height 15
select select "10"
select select "2025"
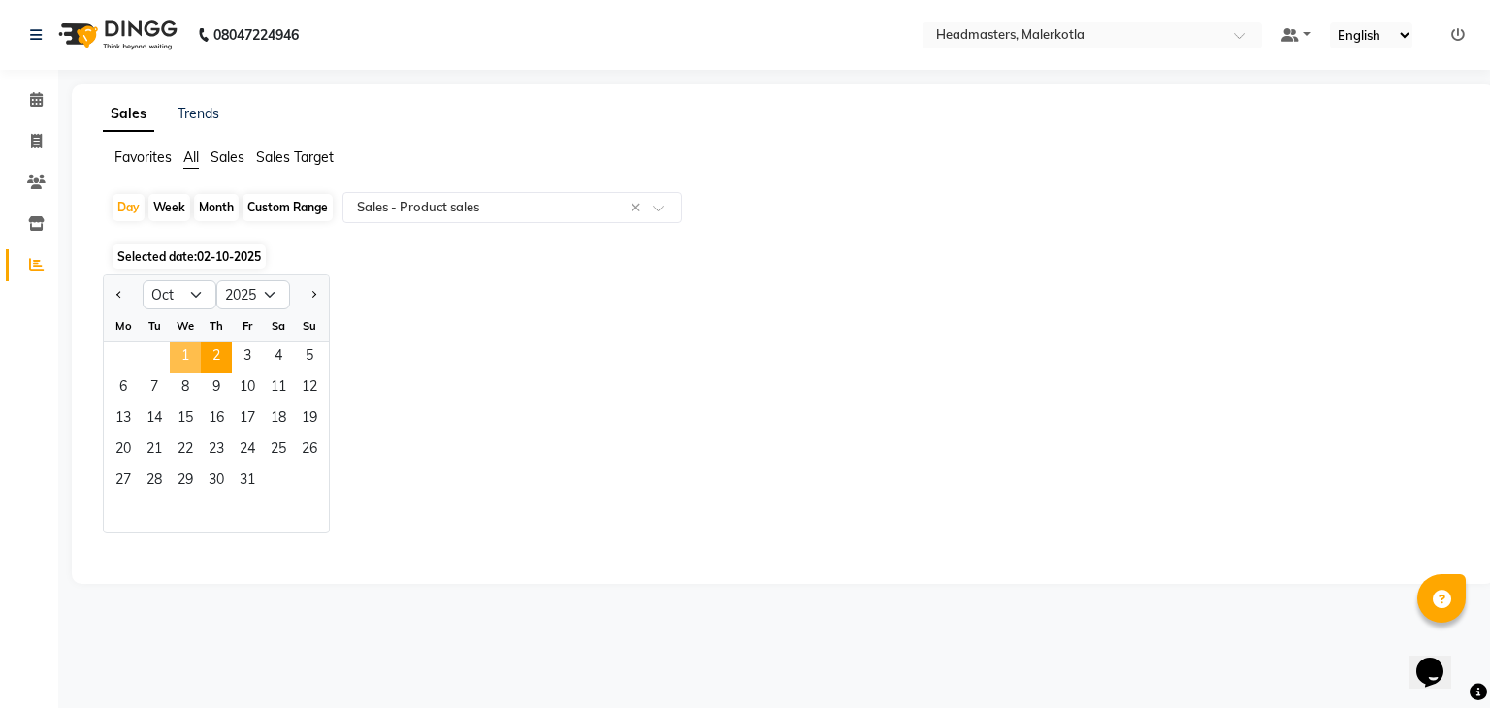
click at [186, 349] on span "1" at bounding box center [185, 357] width 31 height 31
select select "csv"
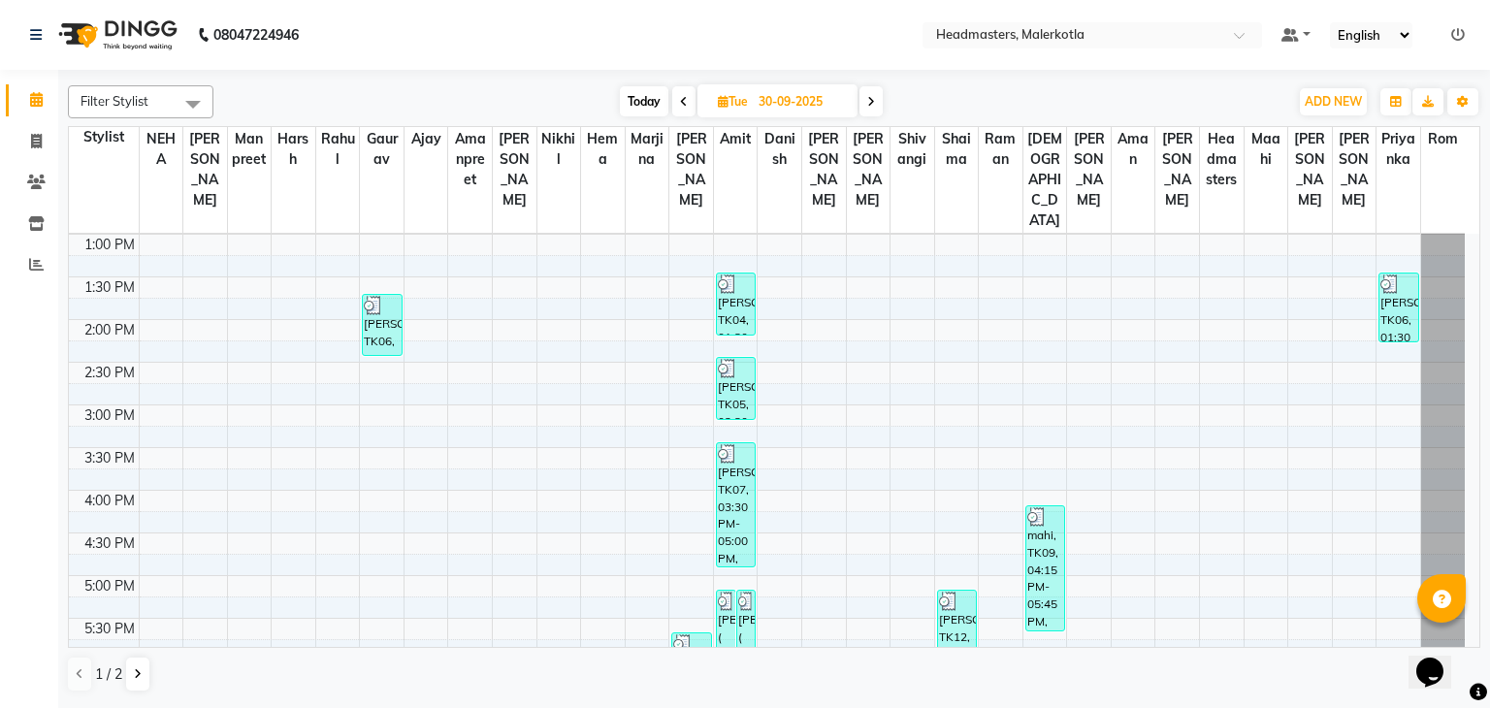
scroll to position [435, 0]
